Goal: Task Accomplishment & Management: Manage account settings

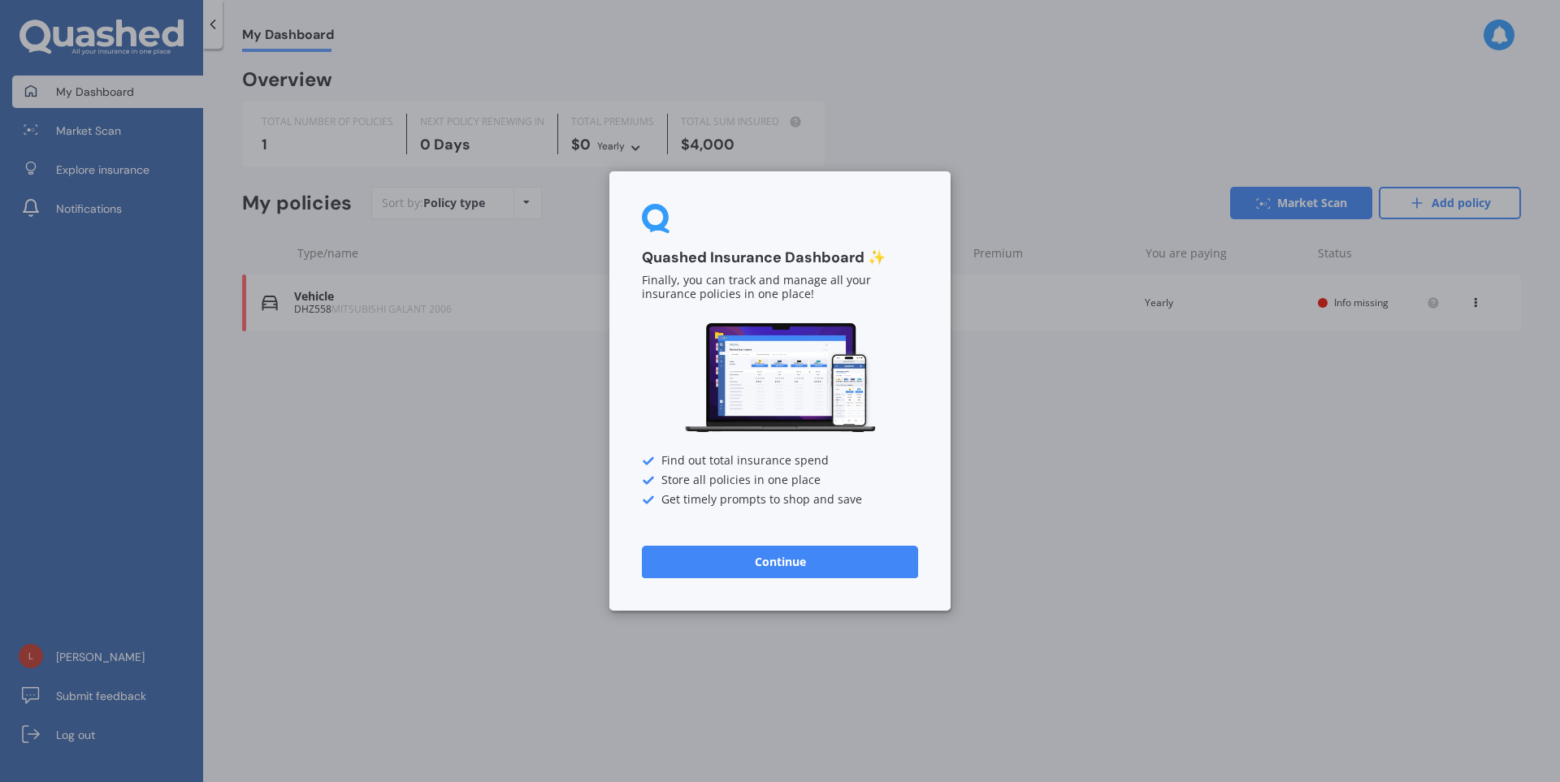
click at [768, 575] on button "Continue" at bounding box center [780, 562] width 276 height 32
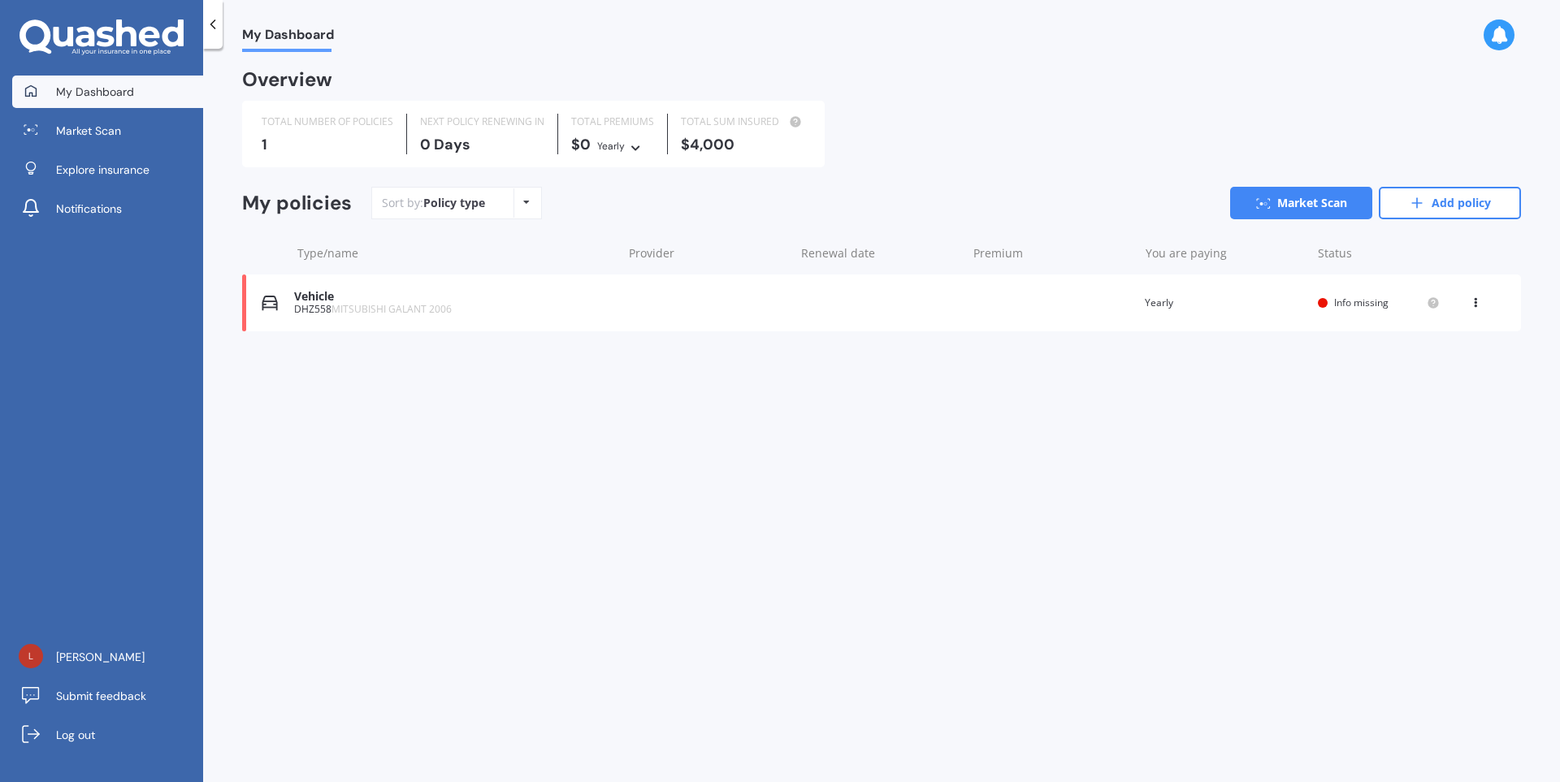
click at [634, 310] on div "Vehicle DHZ558 MITSUBISHI GALANT 2006 Renewal date Premium You are paying Yearl…" at bounding box center [881, 303] width 1279 height 57
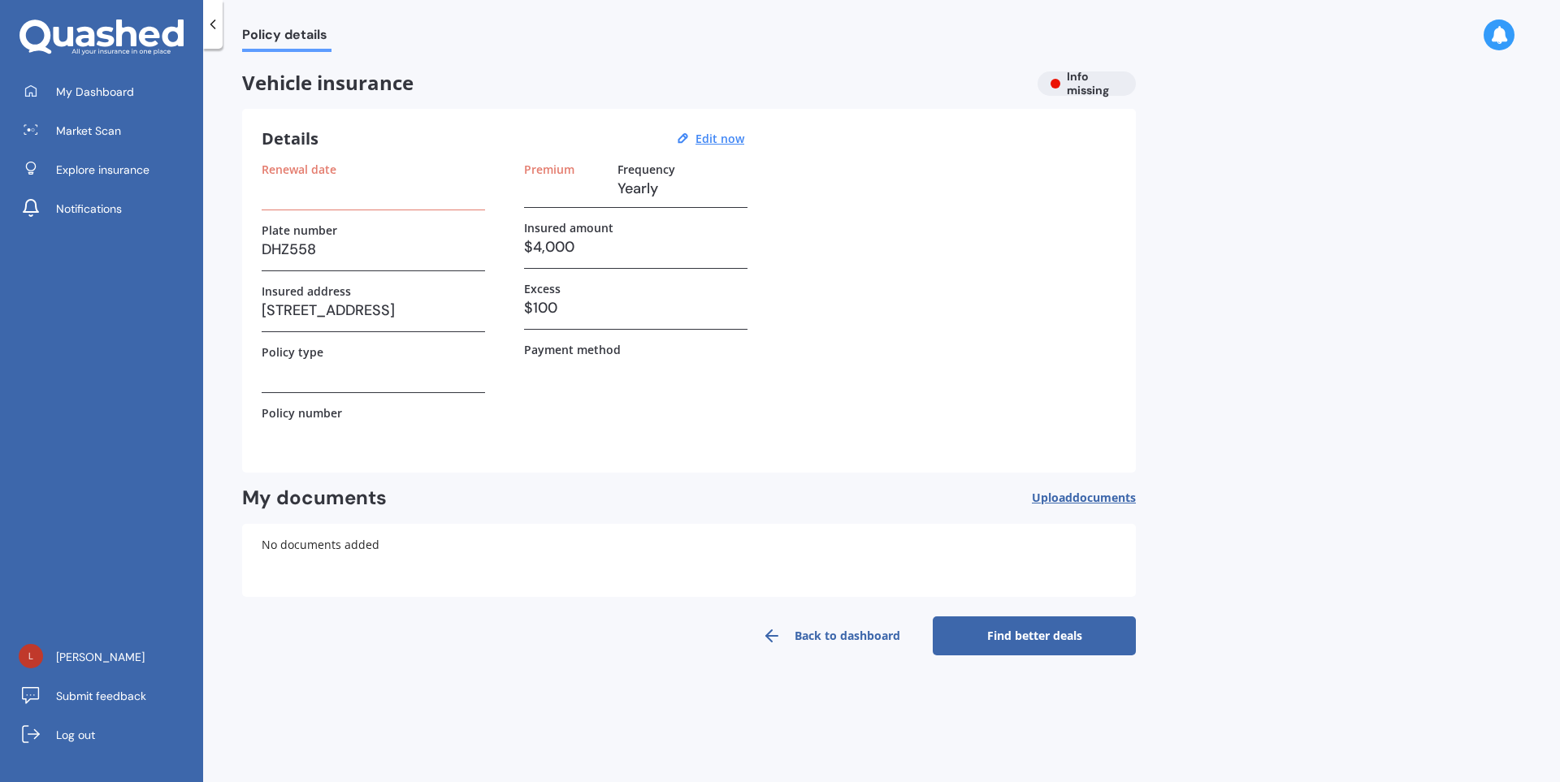
click at [555, 249] on h3 "$4,000" at bounding box center [635, 247] width 223 height 24
click at [571, 249] on h3 "$4,000" at bounding box center [635, 247] width 223 height 24
click at [703, 141] on u "Edit now" at bounding box center [719, 138] width 49 height 15
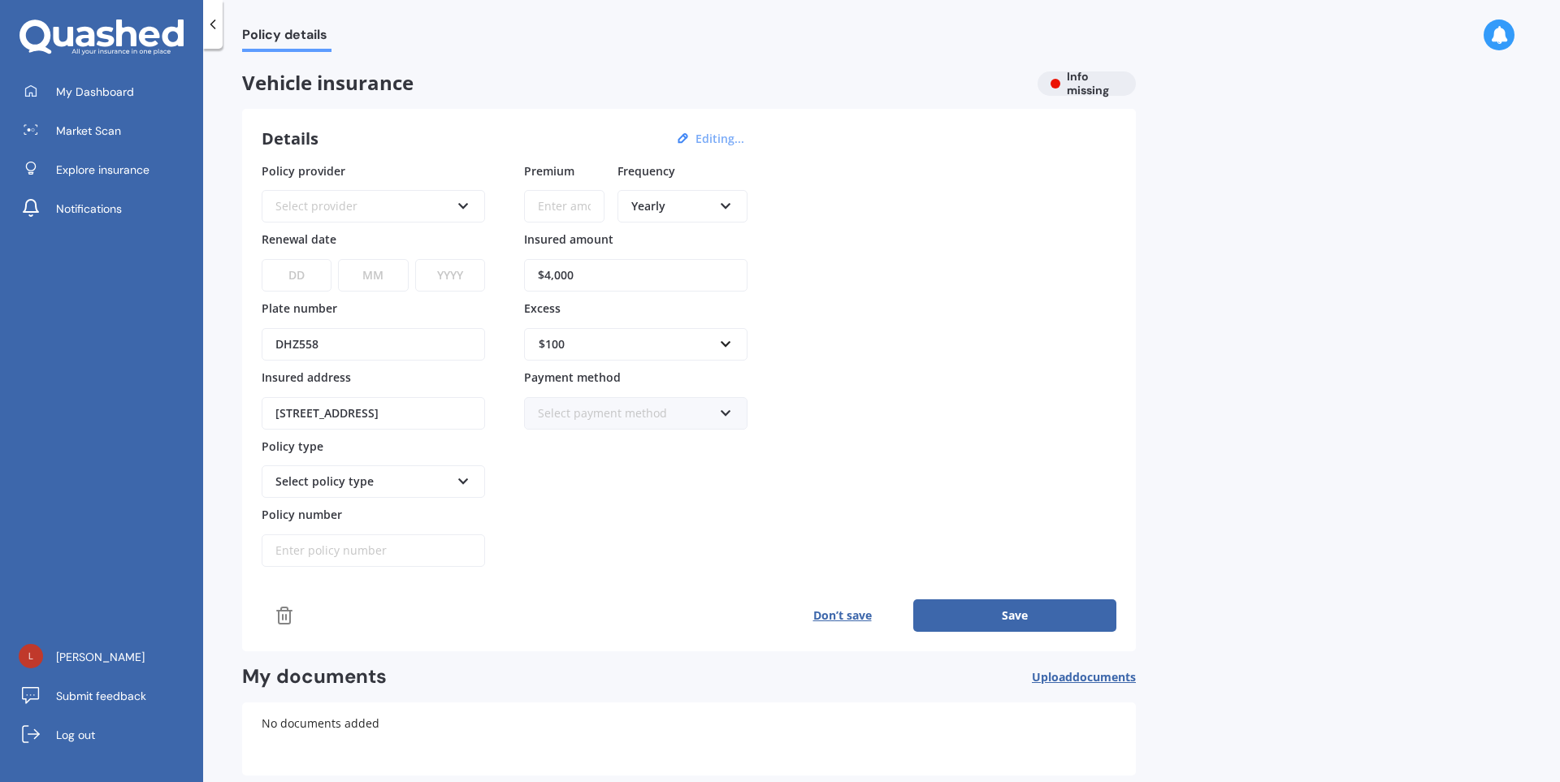
click at [602, 283] on input "$4,000" at bounding box center [635, 275] width 223 height 32
type input "$4,500"
click at [740, 341] on div "$100 $100 $400 $500 $750 $1,000 $1,500 $2,000" at bounding box center [635, 344] width 223 height 32
click at [587, 441] on div "$500" at bounding box center [636, 435] width 222 height 30
click at [993, 616] on button "Save" at bounding box center [1014, 615] width 203 height 32
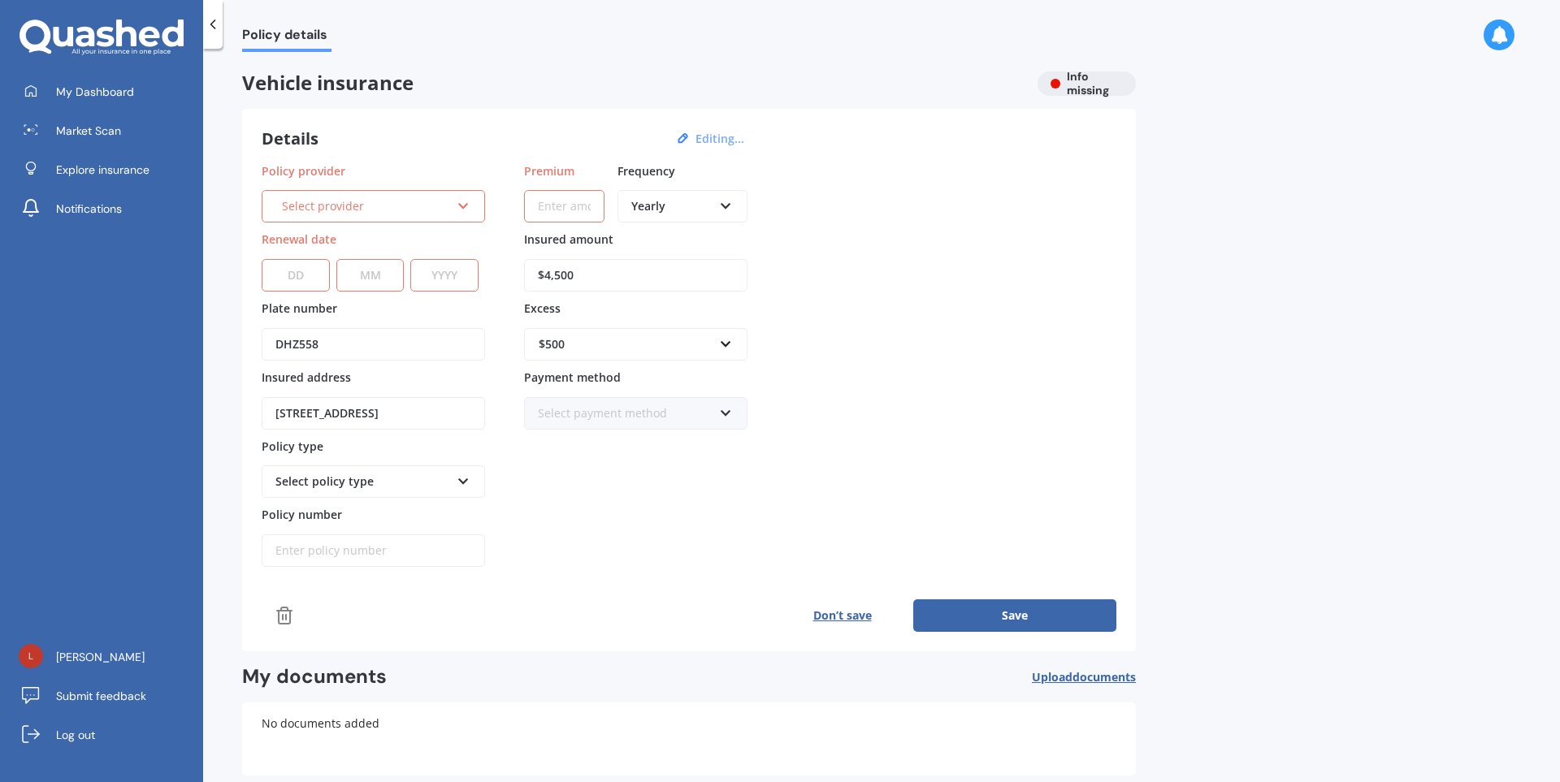
click at [377, 201] on div "Select provider" at bounding box center [366, 206] width 168 height 18
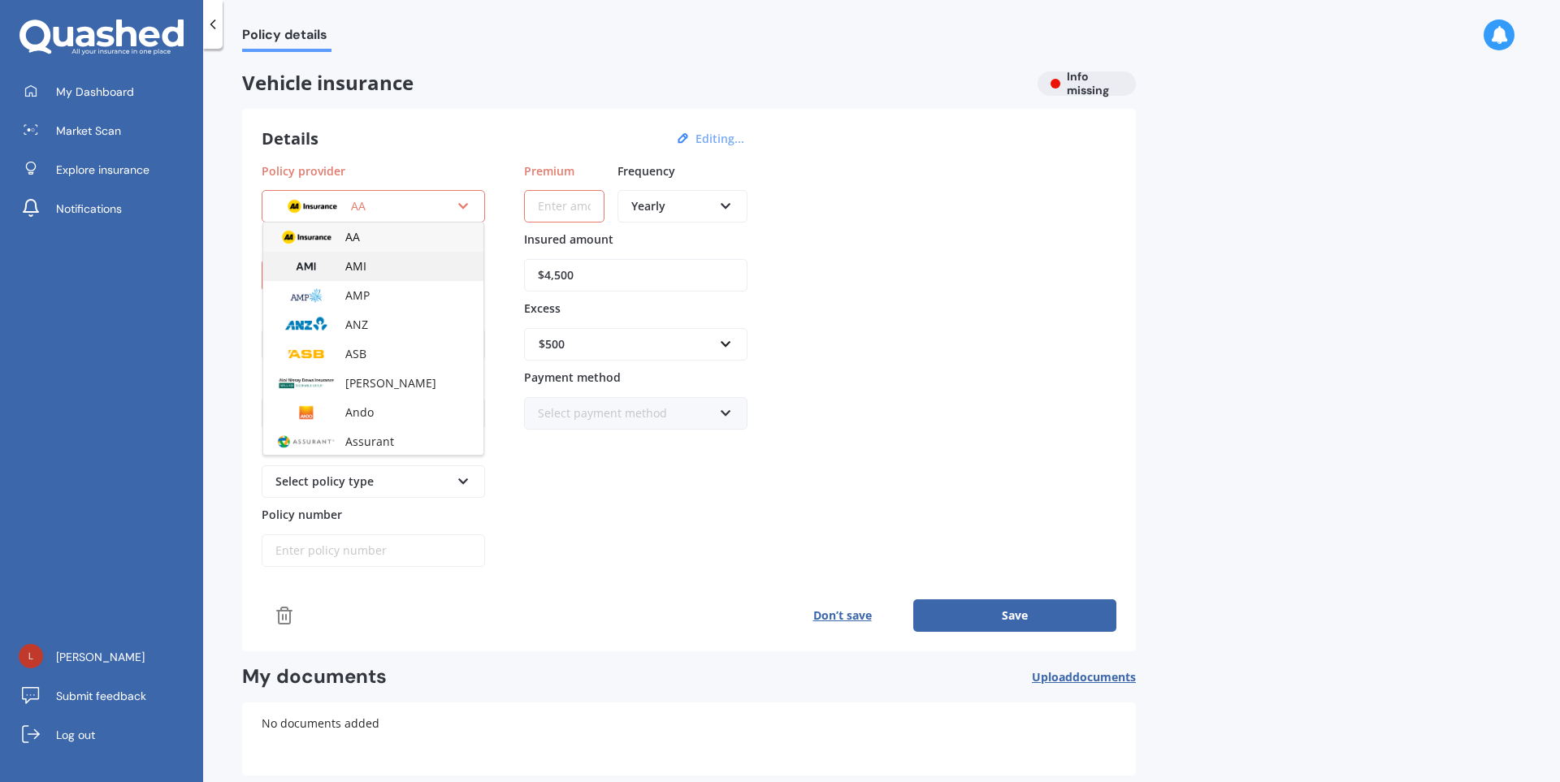
click at [347, 264] on span "AMI" at bounding box center [355, 265] width 21 height 15
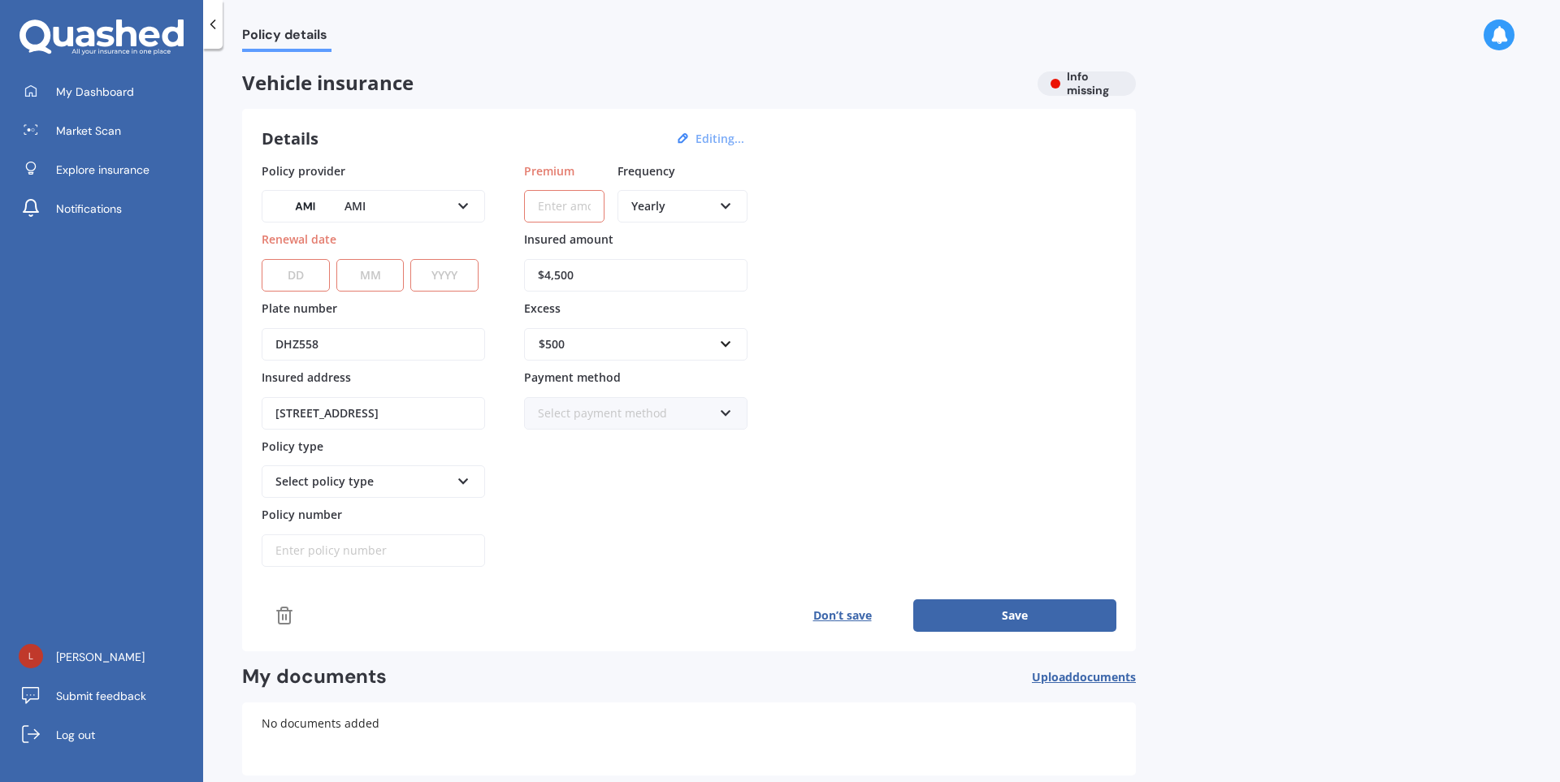
click at [205, 32] on div at bounding box center [212, 24] width 19 height 49
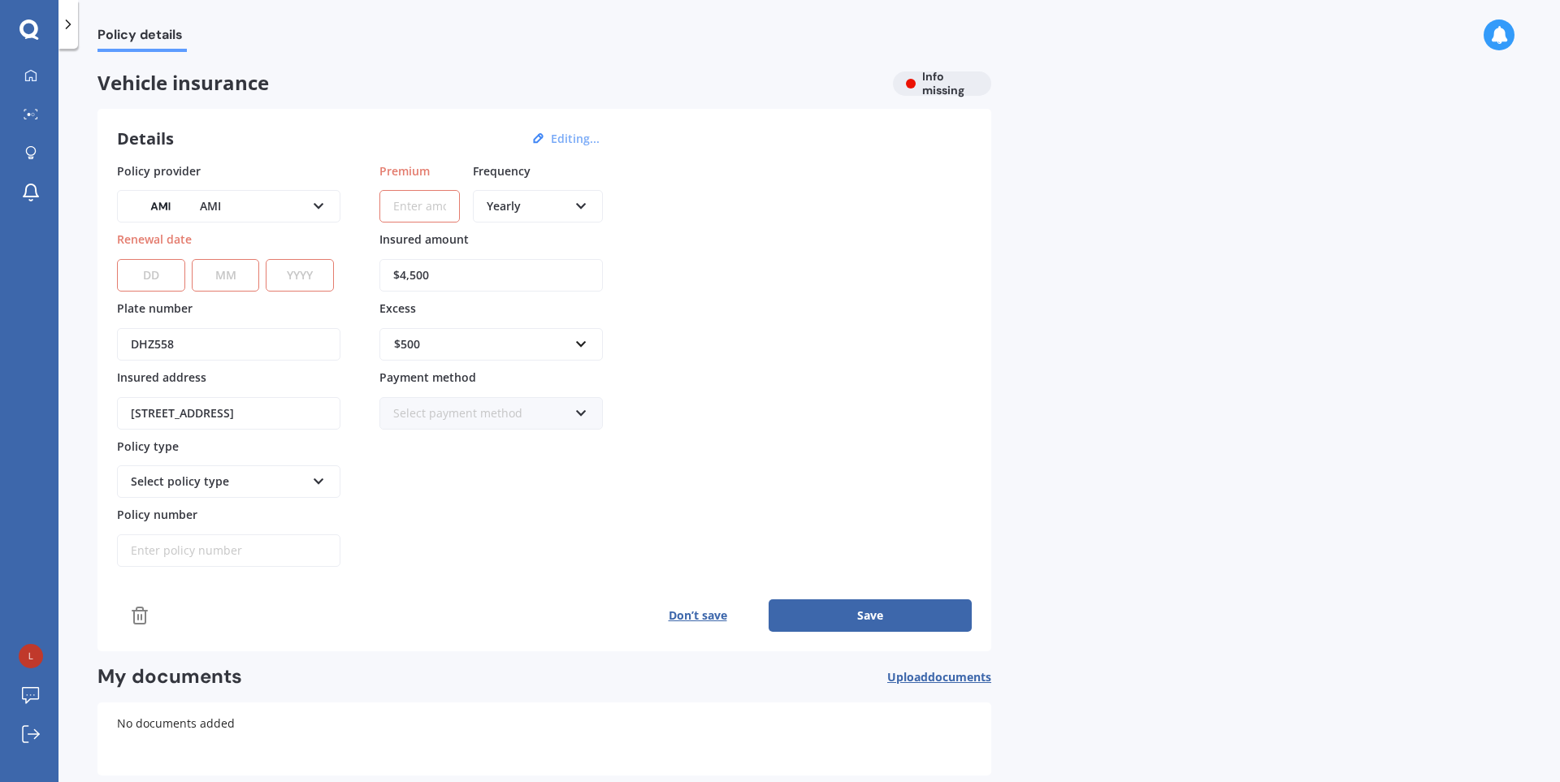
click at [708, 617] on button "Don’t save" at bounding box center [697, 615] width 142 height 32
